Goal: Transaction & Acquisition: Download file/media

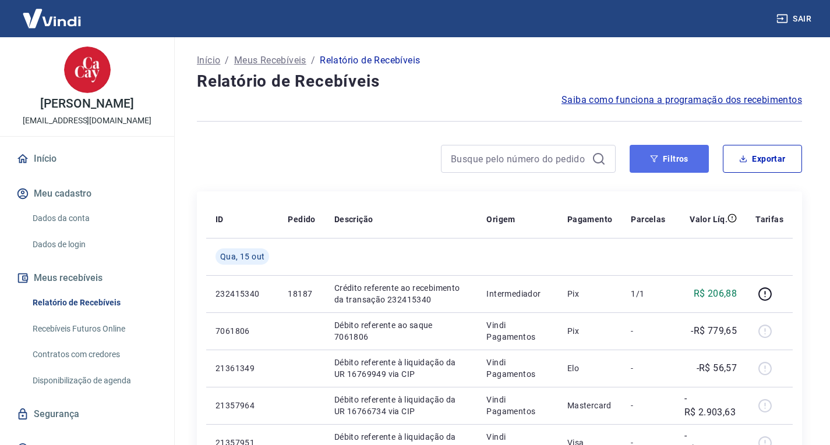
click at [657, 153] on button "Filtros" at bounding box center [668, 159] width 79 height 28
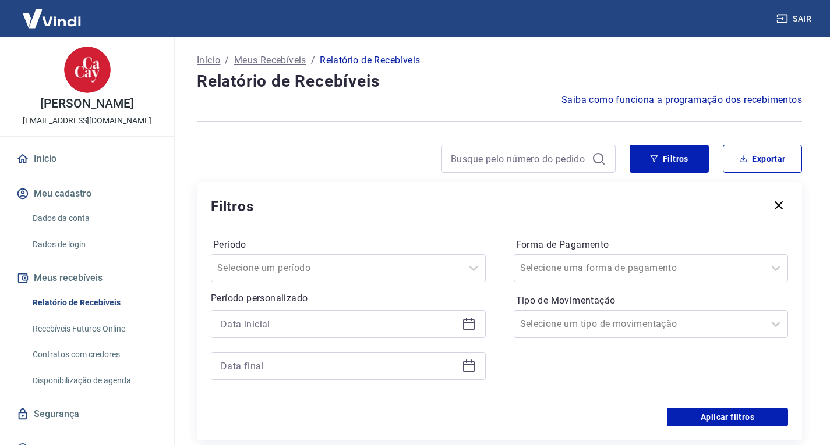
click at [465, 327] on icon at bounding box center [469, 324] width 14 height 14
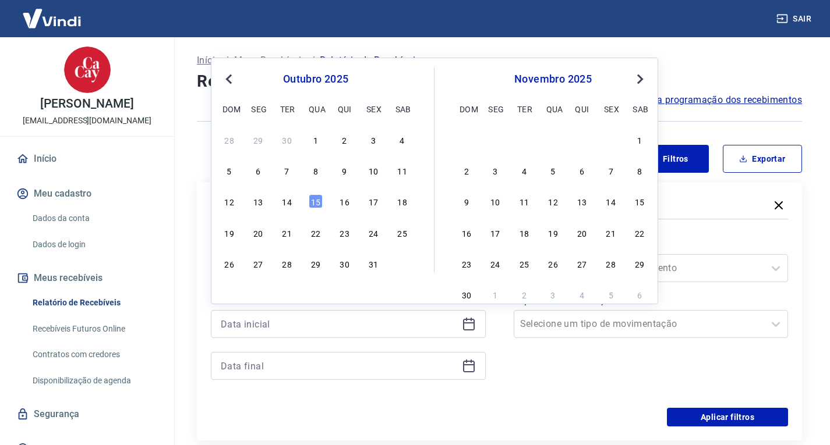
click at [229, 84] on button "Previous Month" at bounding box center [229, 79] width 14 height 14
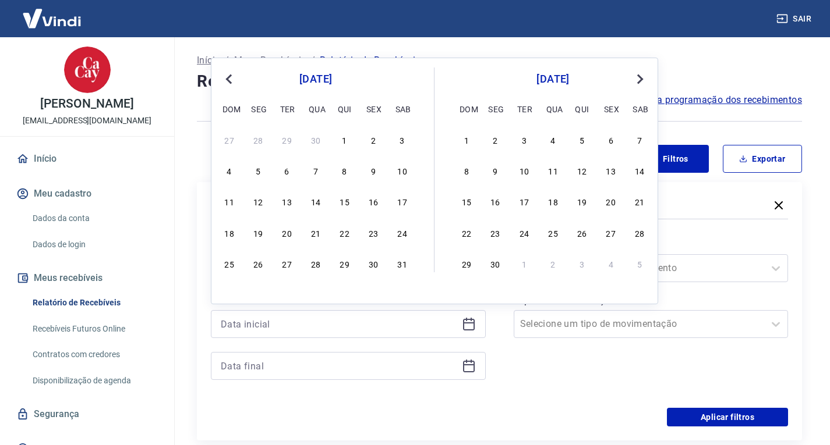
click at [229, 84] on button "Previous Month" at bounding box center [229, 79] width 14 height 14
click at [316, 143] on div "1" at bounding box center [316, 140] width 14 height 14
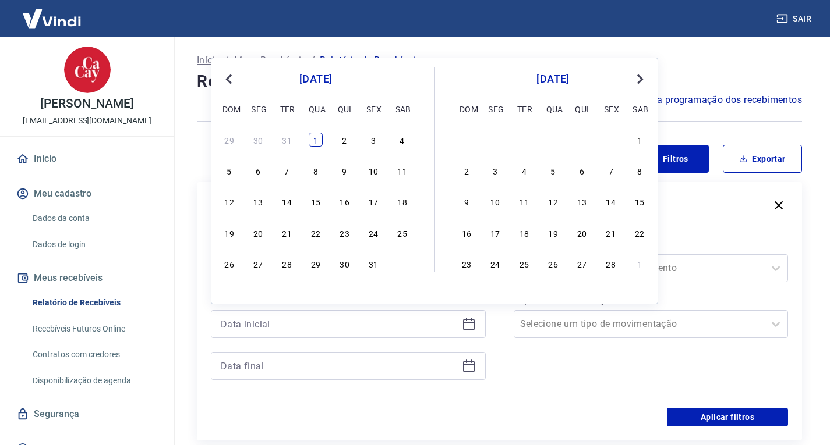
type input "01/01/2025"
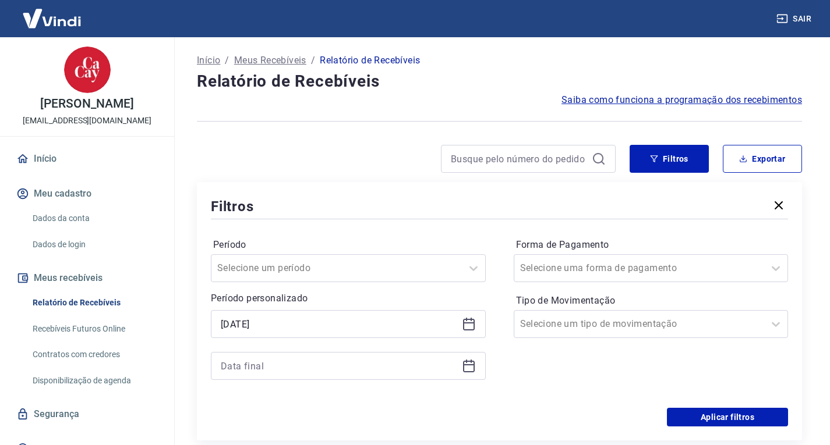
click at [473, 369] on icon at bounding box center [469, 367] width 12 height 12
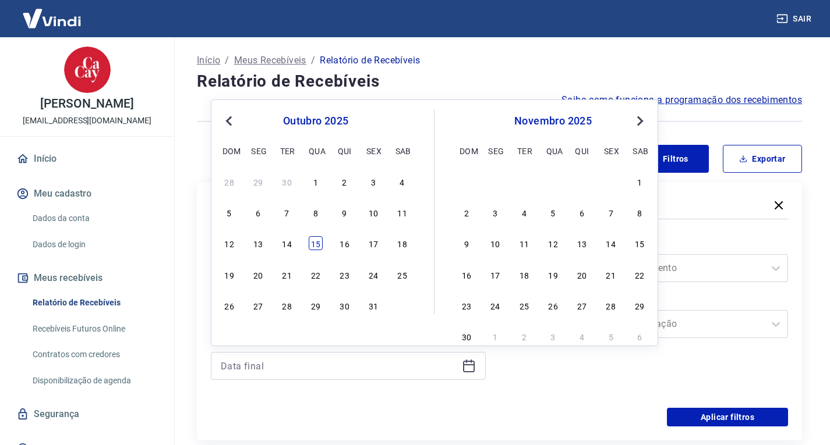
click at [315, 245] on div "15" at bounding box center [316, 243] width 14 height 14
type input "15/10/2025"
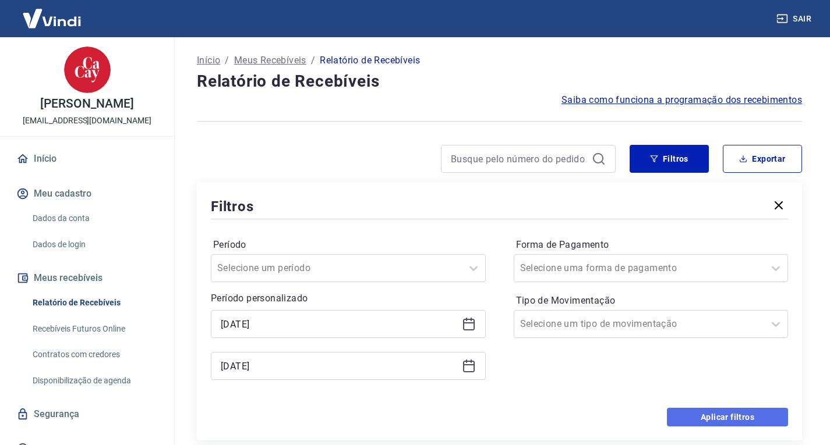
click at [713, 415] on button "Aplicar filtros" at bounding box center [727, 417] width 121 height 19
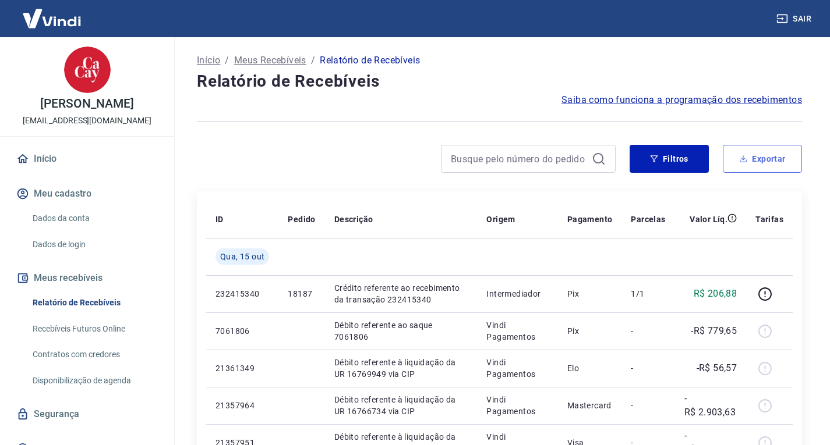
click at [755, 160] on button "Exportar" at bounding box center [761, 159] width 79 height 28
type input "01/01/2025"
type input "15/10/2025"
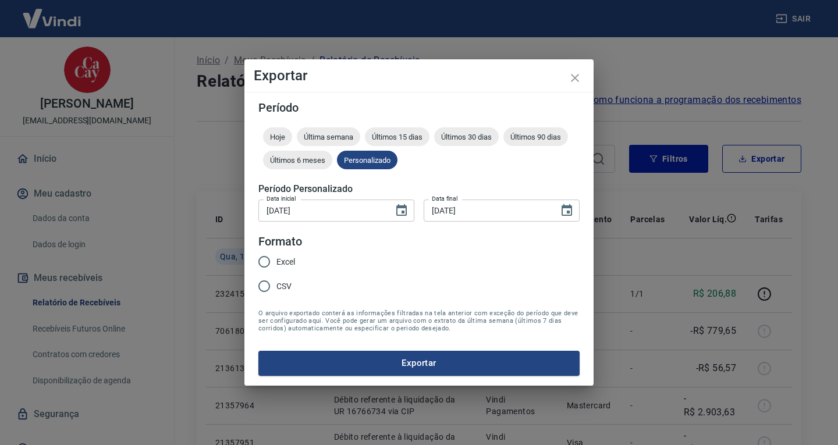
click at [279, 263] on span "Excel" at bounding box center [286, 262] width 19 height 12
click at [277, 263] on input "Excel" at bounding box center [264, 262] width 24 height 24
radio input "true"
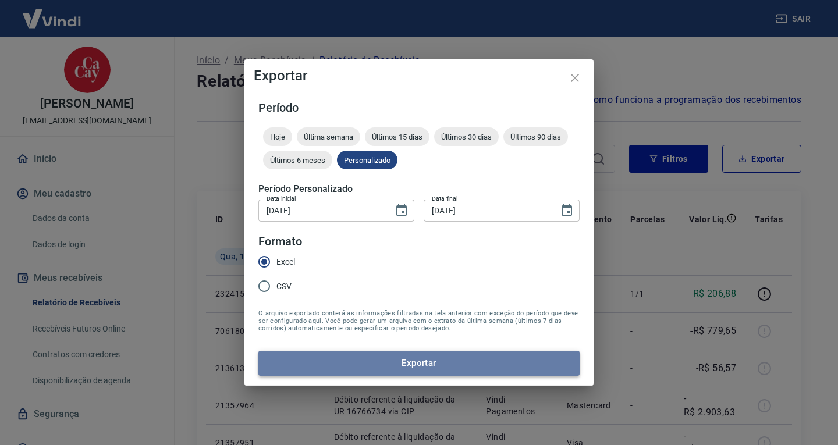
click at [373, 354] on button "Exportar" at bounding box center [418, 363] width 321 height 24
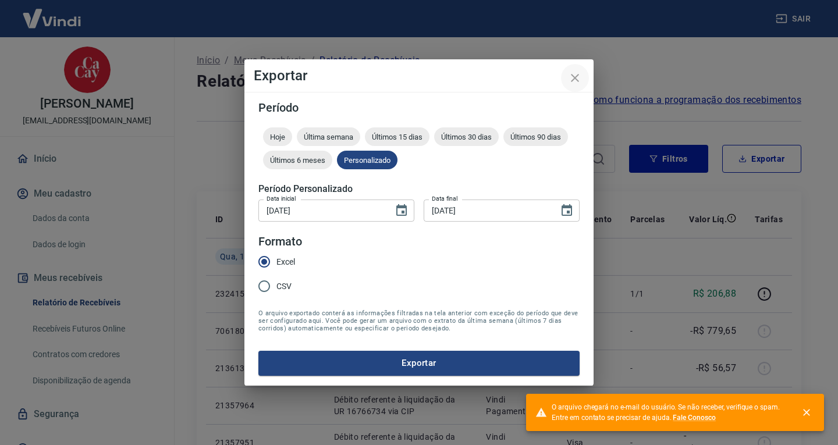
click at [573, 73] on icon "close" at bounding box center [575, 78] width 14 height 14
